Goal: Subscribe to service/newsletter

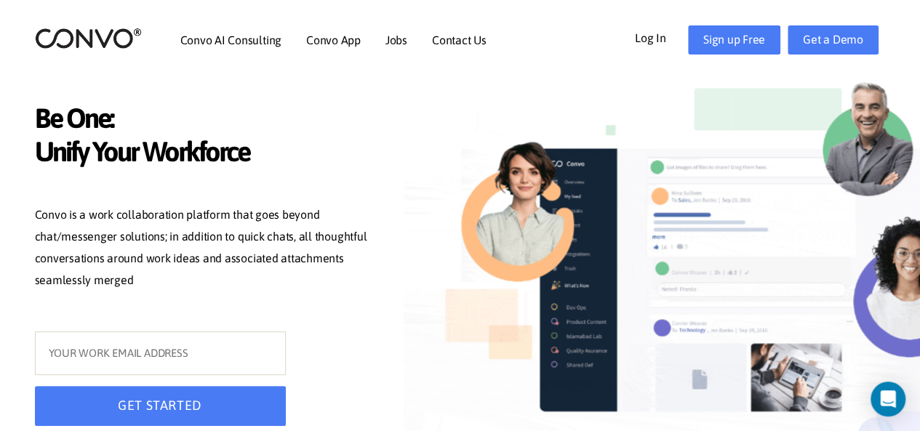
scroll to position [84, 0]
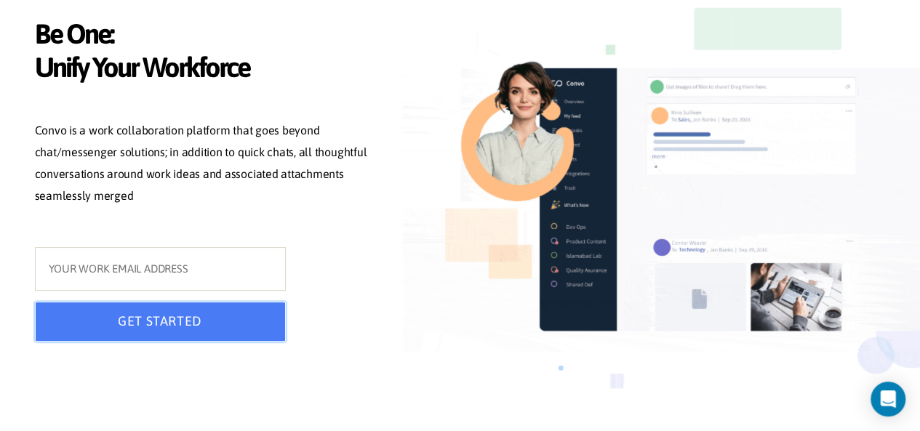
click at [127, 323] on button "GET STARTED" at bounding box center [160, 322] width 251 height 40
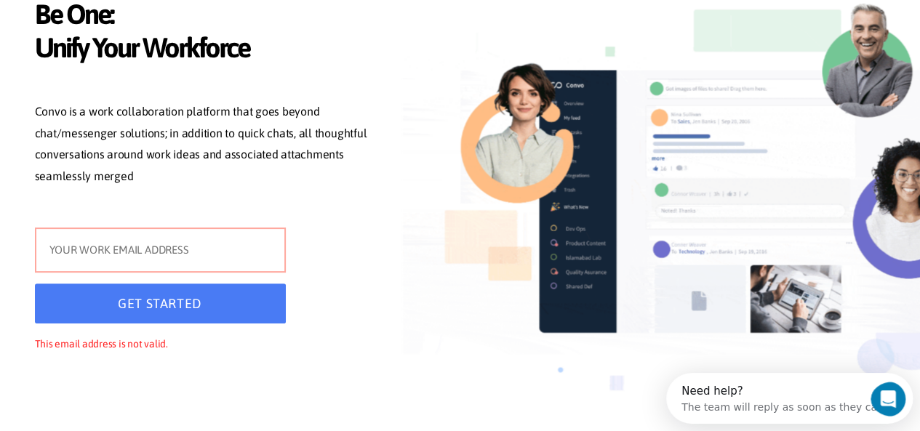
scroll to position [0, 0]
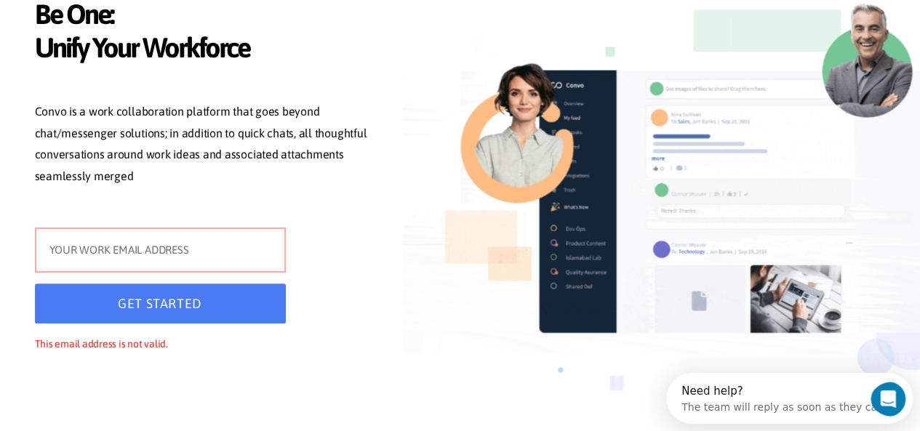
click at [147, 265] on input "text" at bounding box center [160, 250] width 251 height 45
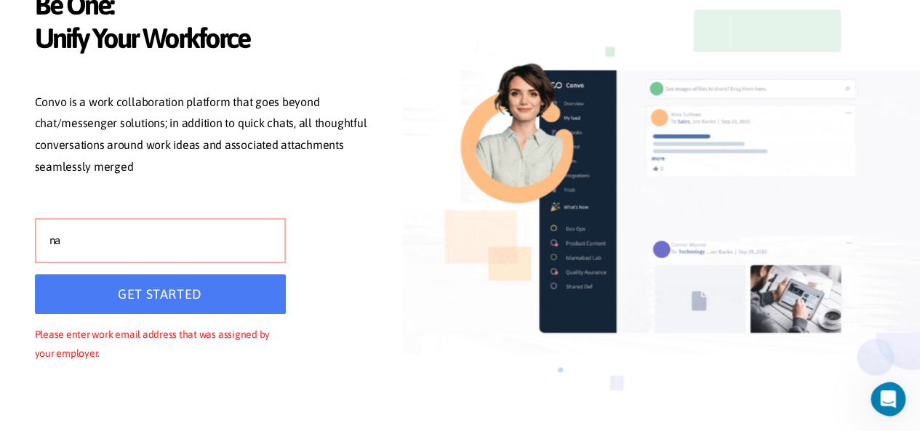
type input "n"
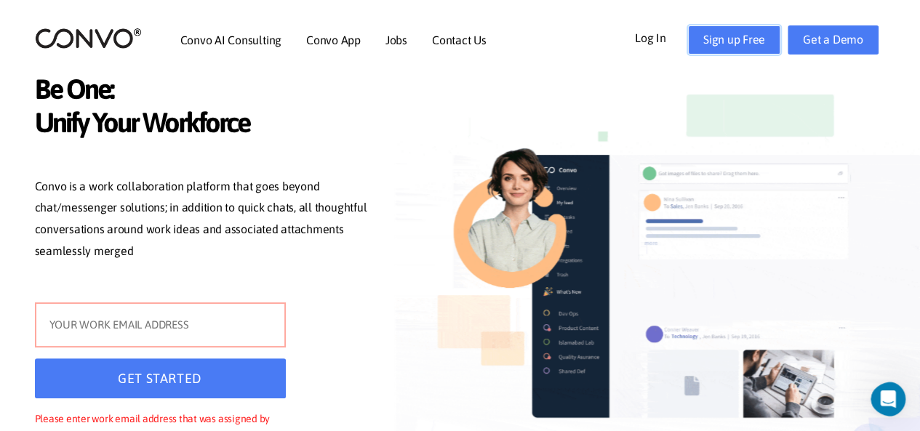
click at [720, 39] on link "Sign up Free" at bounding box center [734, 39] width 92 height 29
